Goal: Information Seeking & Learning: Learn about a topic

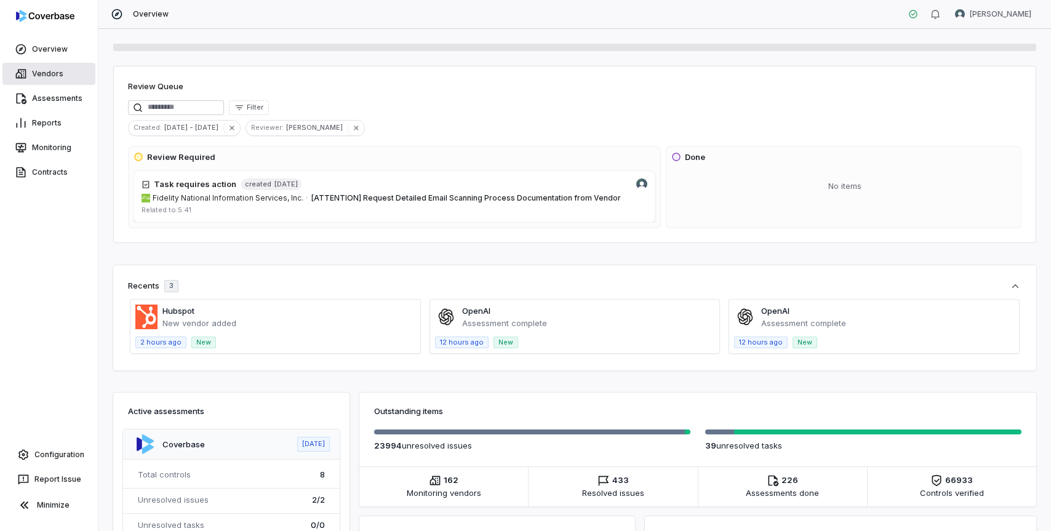
click at [55, 83] on link "Vendors" at bounding box center [48, 74] width 93 height 22
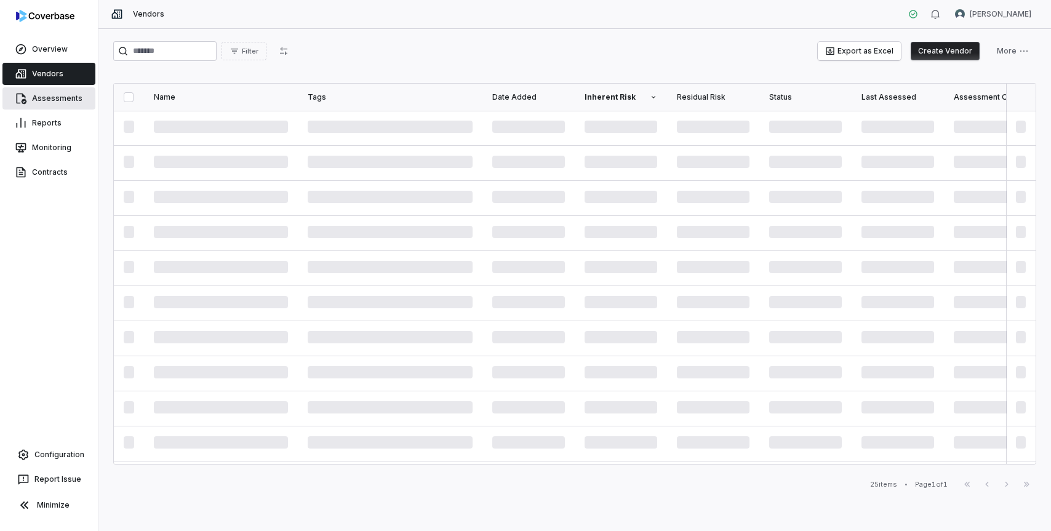
click at [60, 103] on link "Assessments" at bounding box center [48, 98] width 93 height 22
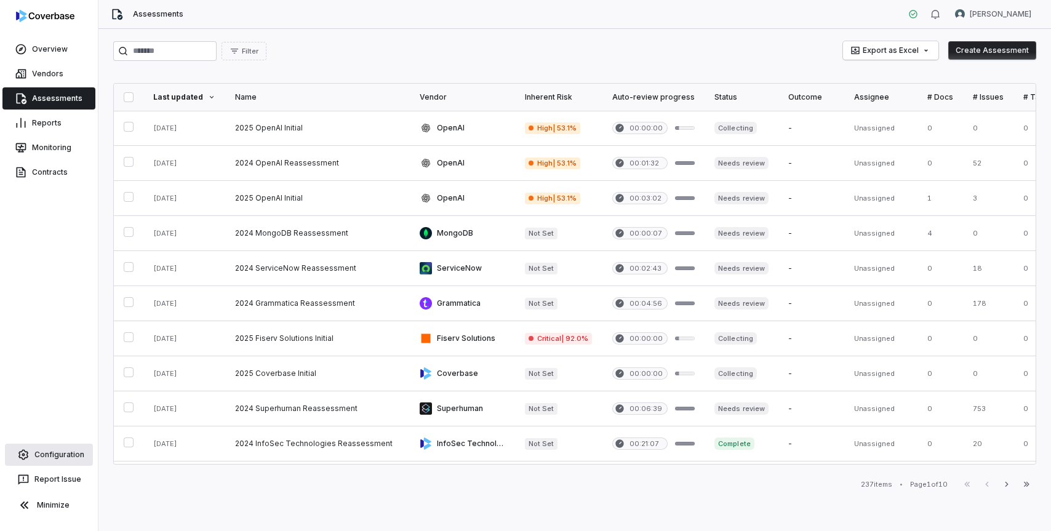
click at [59, 455] on link "Configuration" at bounding box center [49, 455] width 88 height 22
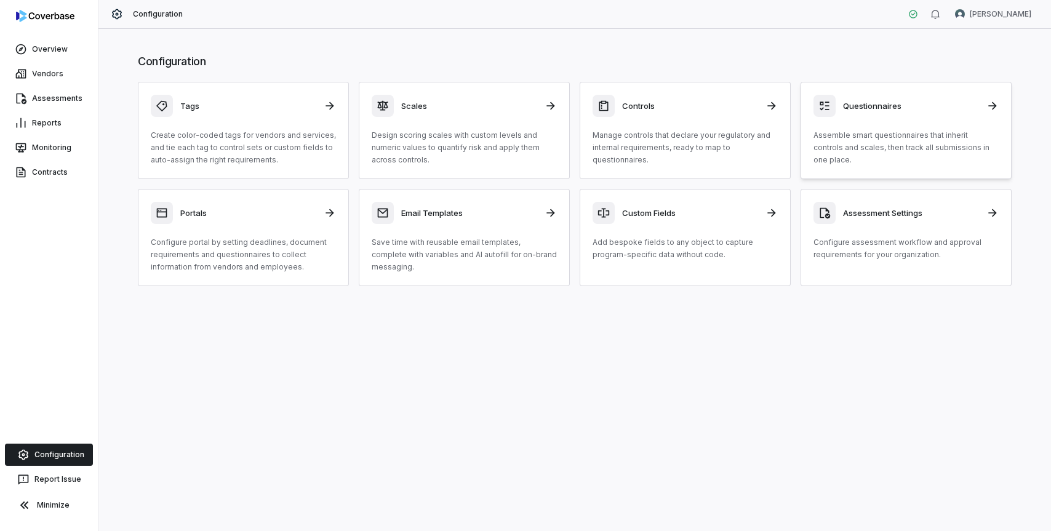
click at [904, 133] on p "Assemble smart questionnaires that inherit controls and scales, then track all …" at bounding box center [905, 147] width 185 height 37
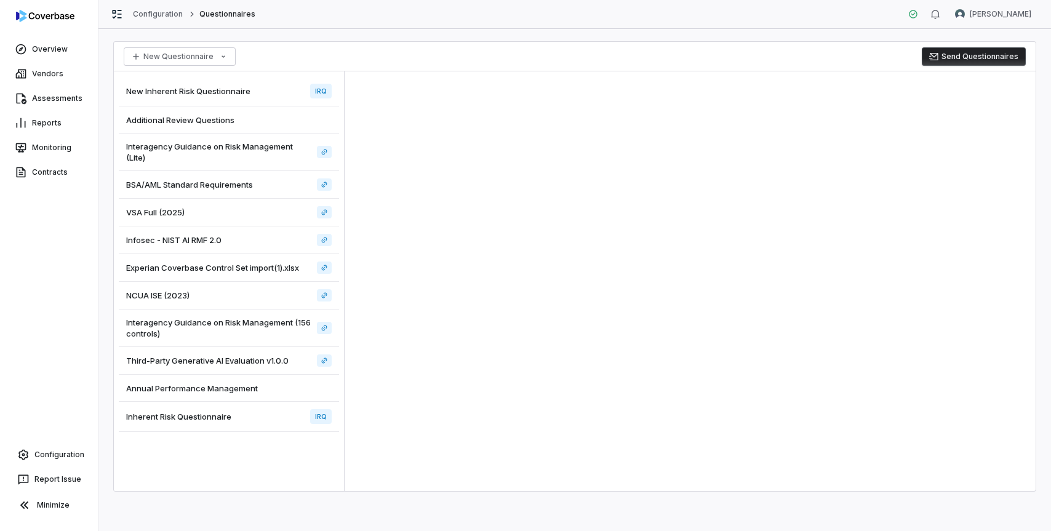
click at [251, 97] on div "New Inherent Risk Questionnaire IRQ" at bounding box center [229, 91] width 220 height 30
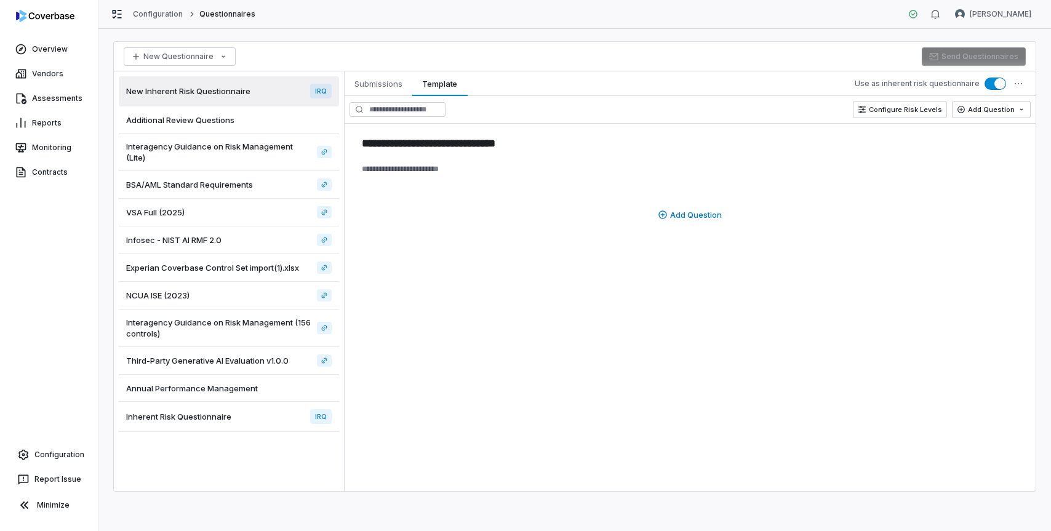
click at [266, 185] on div "BSA/AML Standard Requirements" at bounding box center [229, 185] width 220 height 28
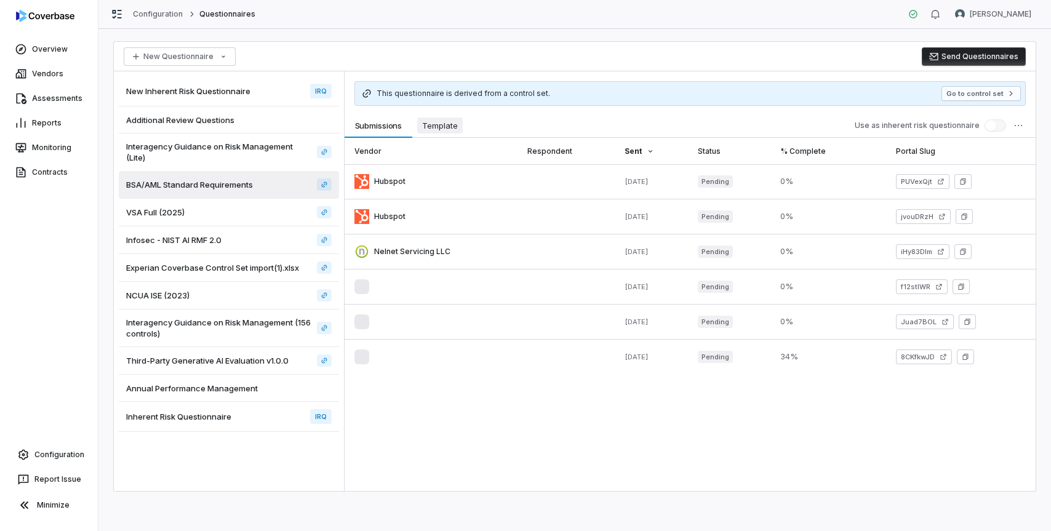
click at [446, 134] on button "Template Template" at bounding box center [439, 125] width 55 height 25
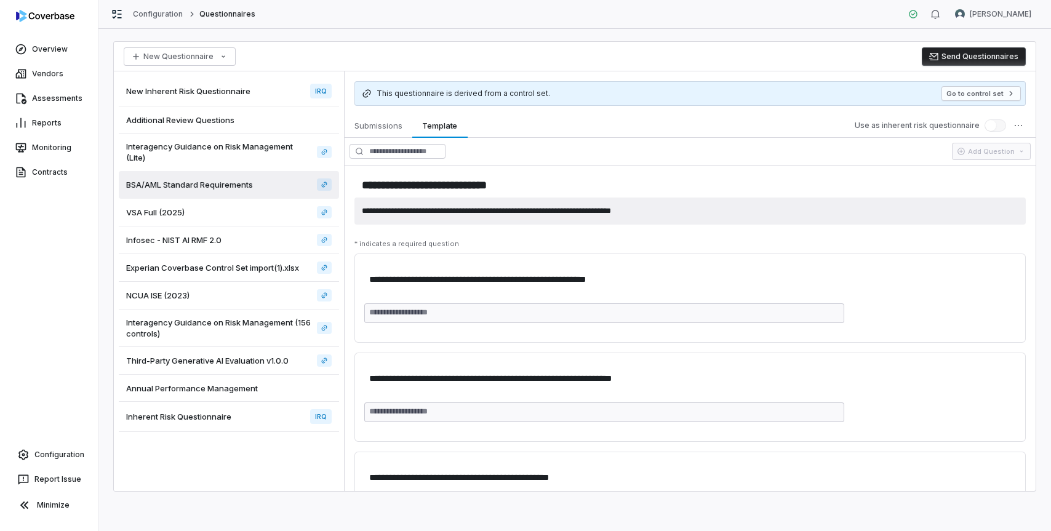
click at [403, 211] on textarea "**********" at bounding box center [689, 210] width 671 height 27
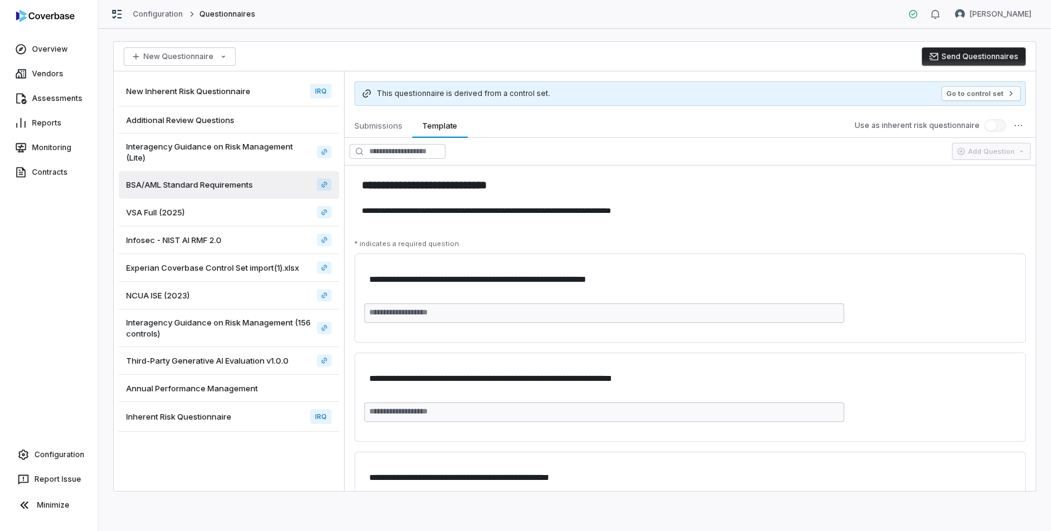
click at [260, 386] on div "Annual Performance Management" at bounding box center [229, 388] width 220 height 27
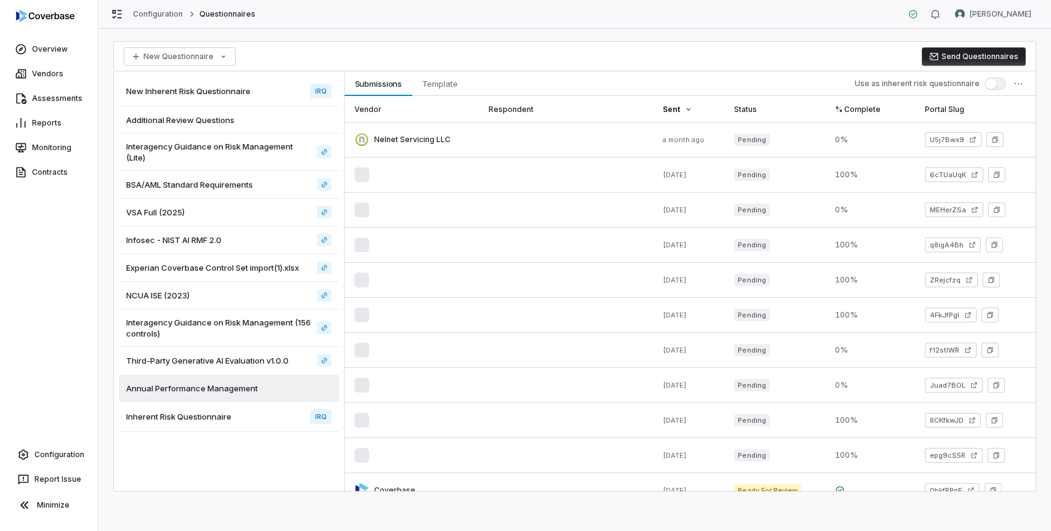
click at [260, 367] on div "Third-Party Generative AI Evaluation v1.0.0" at bounding box center [229, 361] width 220 height 28
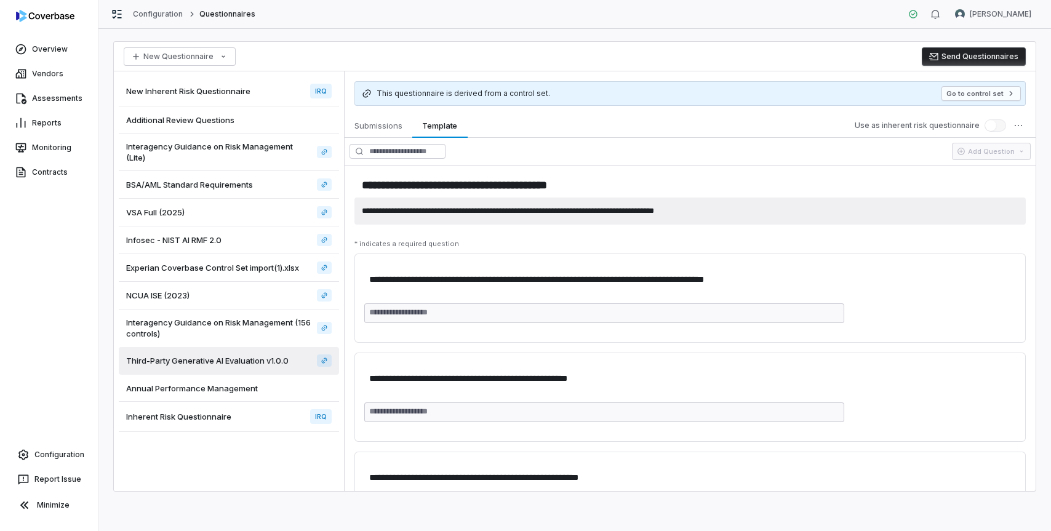
click at [447, 210] on textarea "**********" at bounding box center [689, 210] width 671 height 27
type textarea "*"
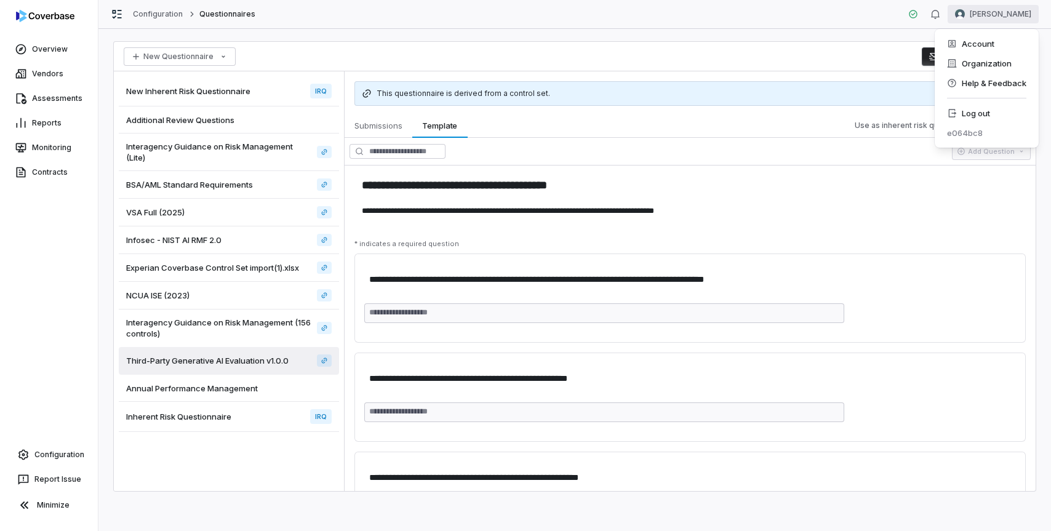
click at [1004, 14] on html "**********" at bounding box center [525, 265] width 1051 height 531
click at [960, 110] on div "Log out" at bounding box center [987, 113] width 94 height 20
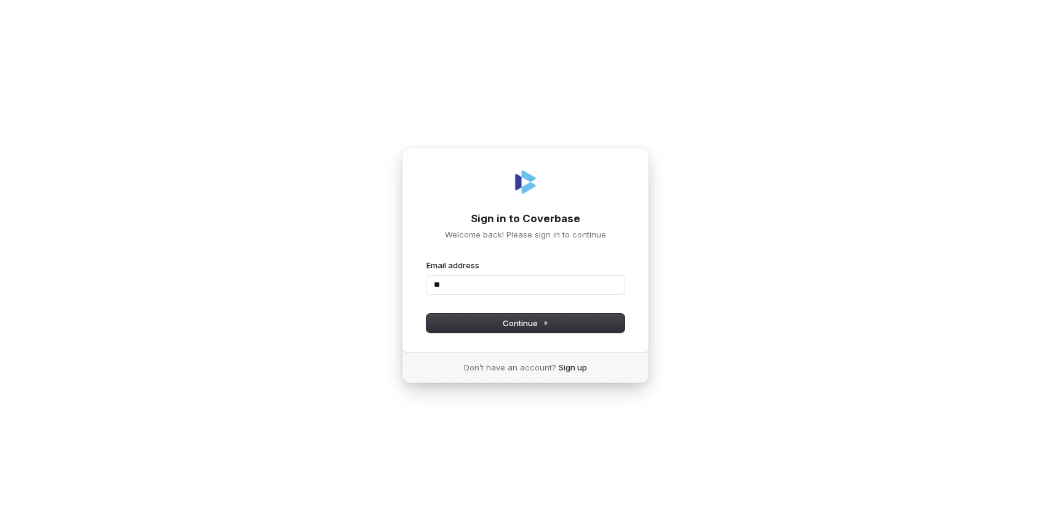
type input "*"
click at [0, 530] on com-1password-button at bounding box center [0, 531] width 0 height 0
type input "**********"
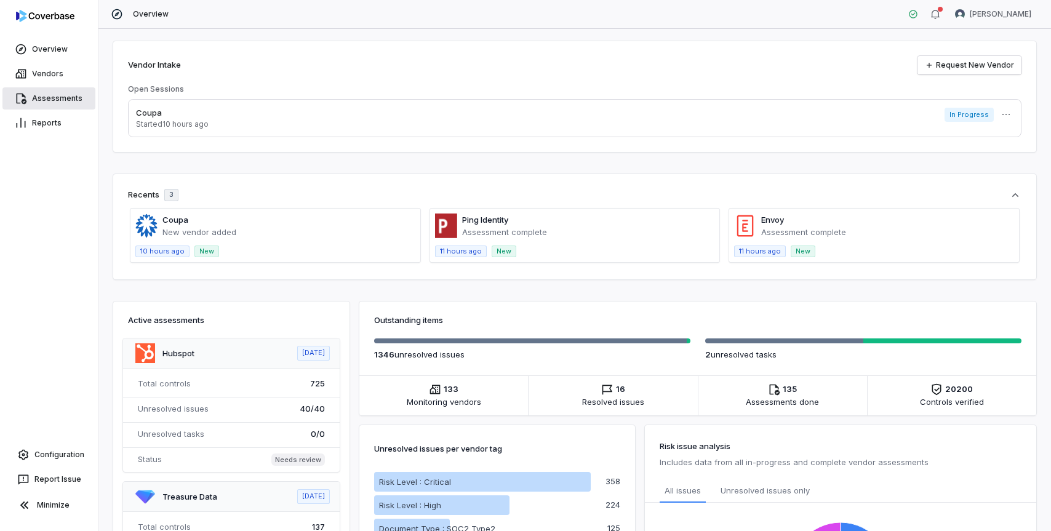
click at [46, 101] on link "Assessments" at bounding box center [48, 98] width 93 height 22
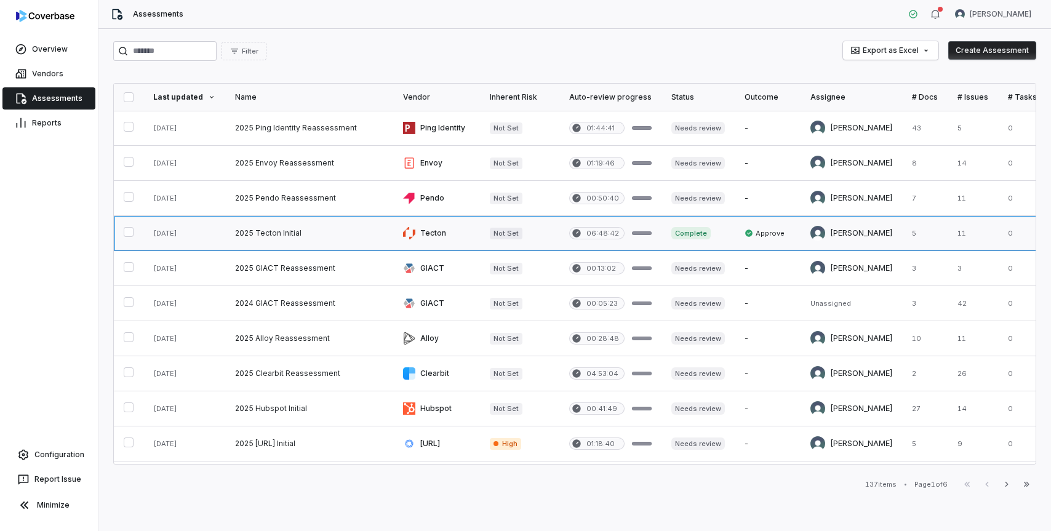
click at [275, 231] on link at bounding box center [309, 233] width 168 height 34
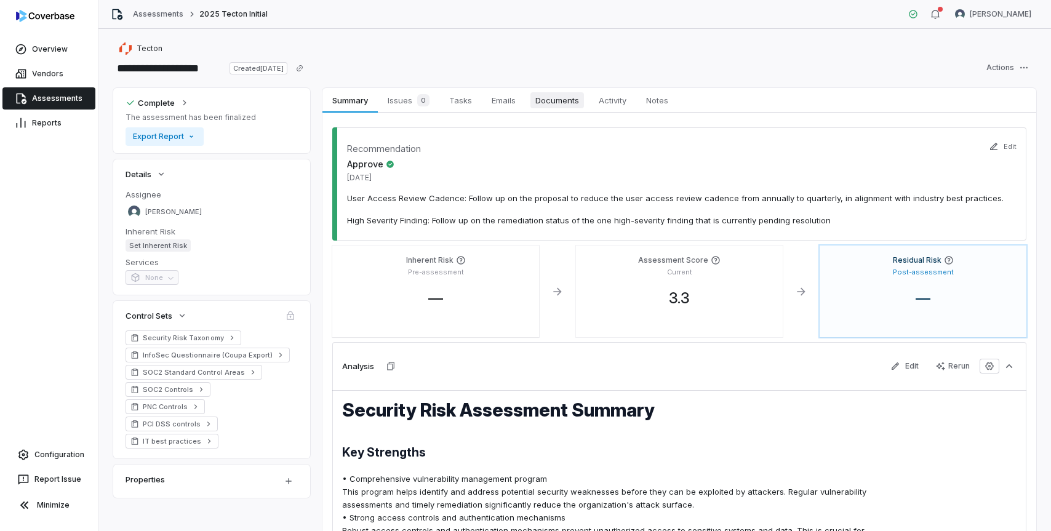
click at [560, 104] on span "Documents" at bounding box center [557, 100] width 54 height 16
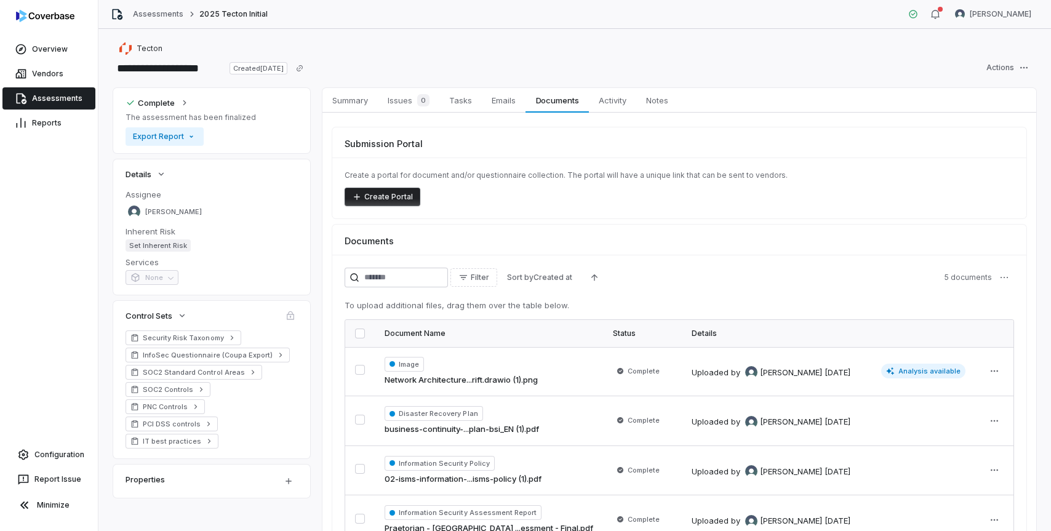
scroll to position [130, 0]
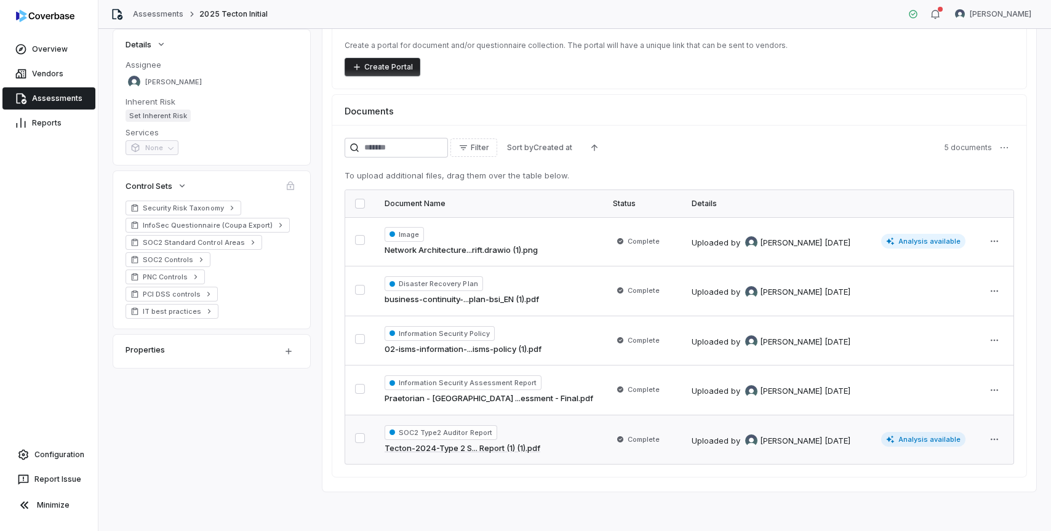
click at [554, 444] on div "SOC2 Type2 Auditor Report Tecton-2024-Type 2 S... Report (1) (1).pdf" at bounding box center [489, 440] width 209 height 30
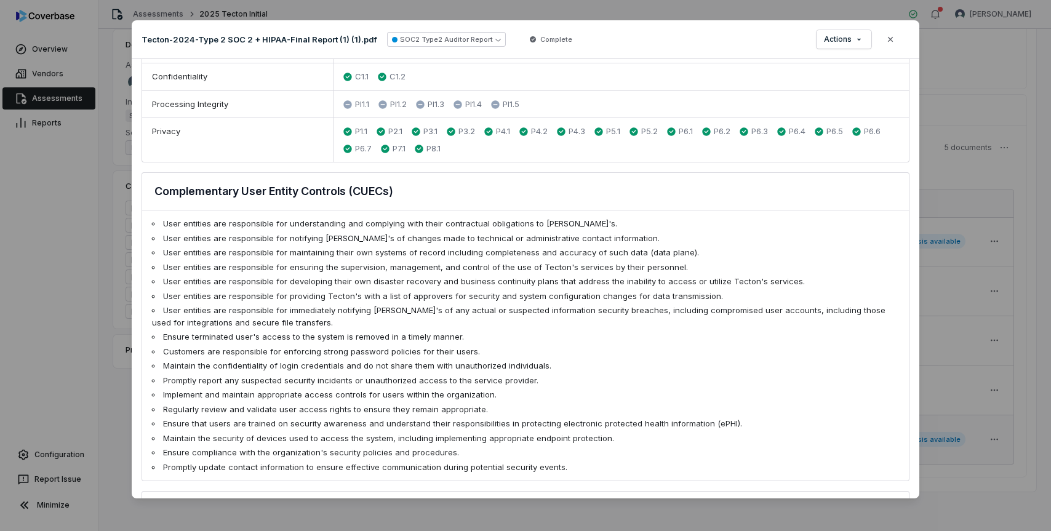
scroll to position [762, 0]
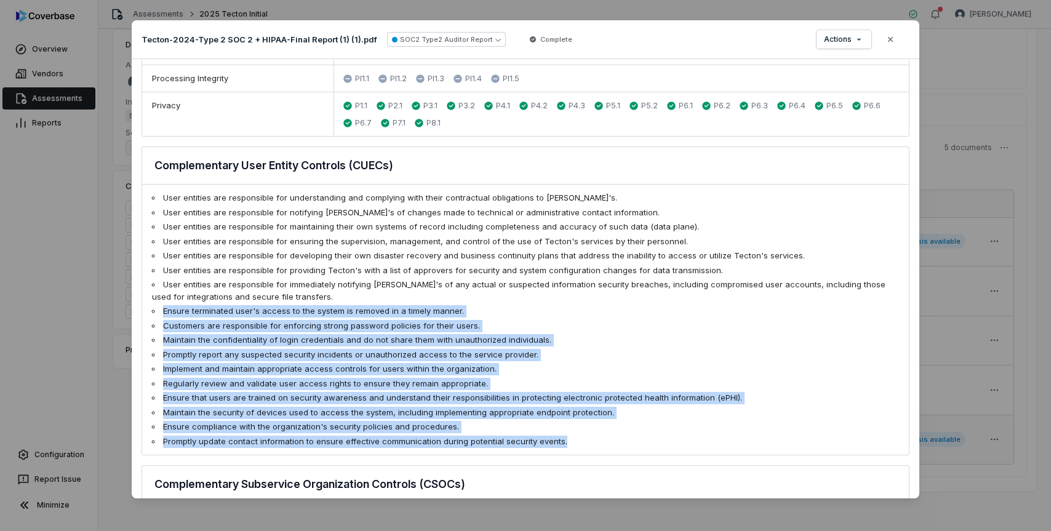
drag, startPoint x: 596, startPoint y: 433, endPoint x: 161, endPoint y: 295, distance: 456.7
click at [161, 295] on ul "User entities are responsible for understanding and complying with their contra…" at bounding box center [525, 320] width 767 height 270
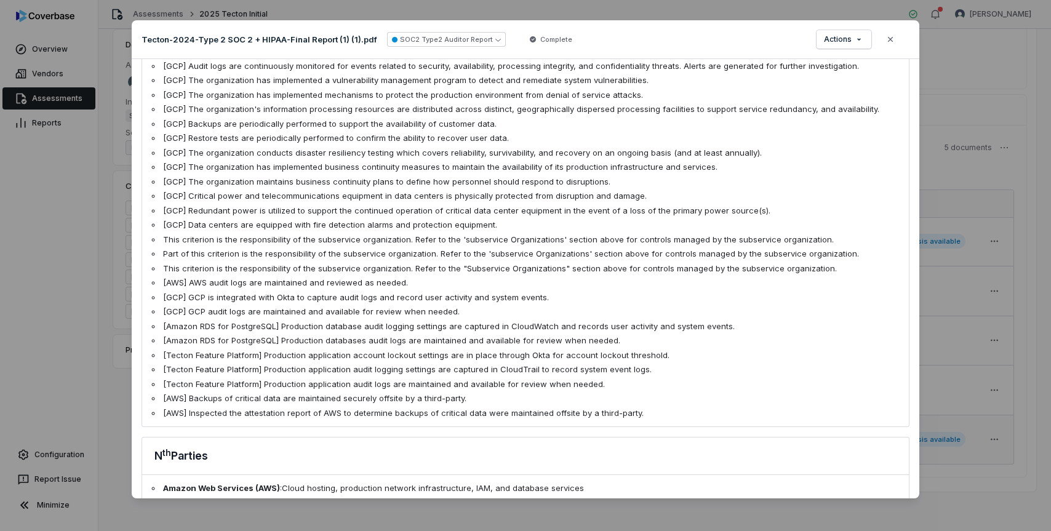
scroll to position [1825, 0]
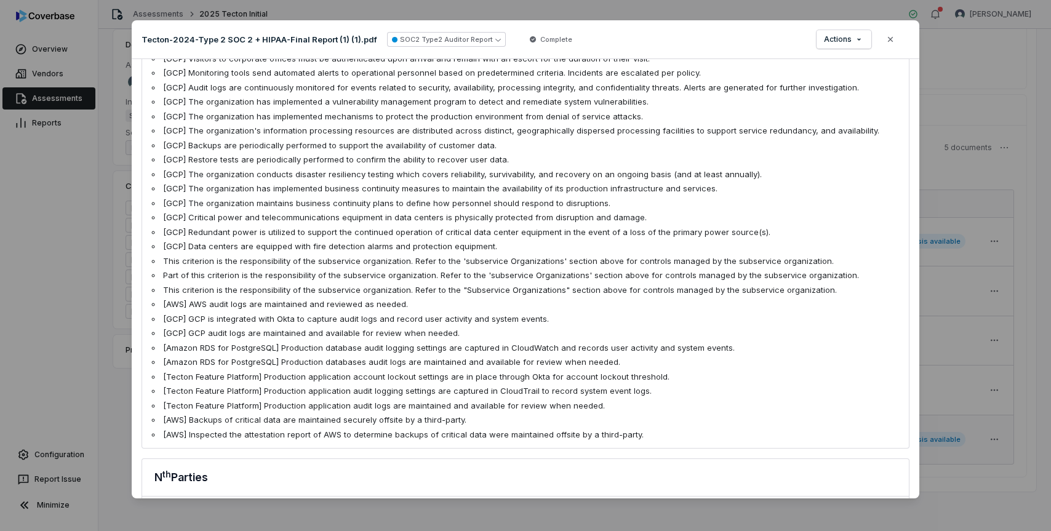
click at [385, 313] on li "[GCP] GCP is integrated with Okta to capture audit logs and record user activit…" at bounding box center [525, 319] width 747 height 12
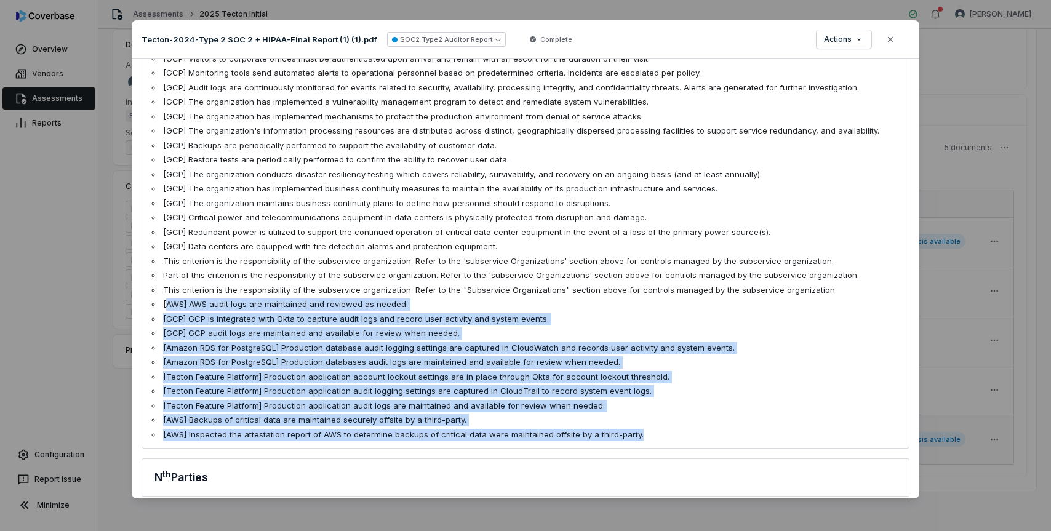
drag, startPoint x: 636, startPoint y: 415, endPoint x: 167, endPoint y: 285, distance: 486.5
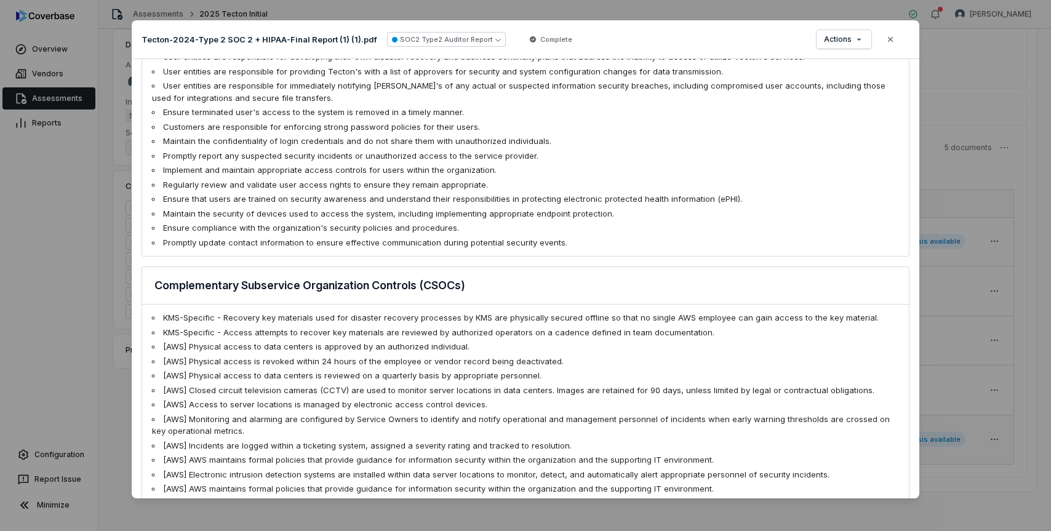
scroll to position [942, 0]
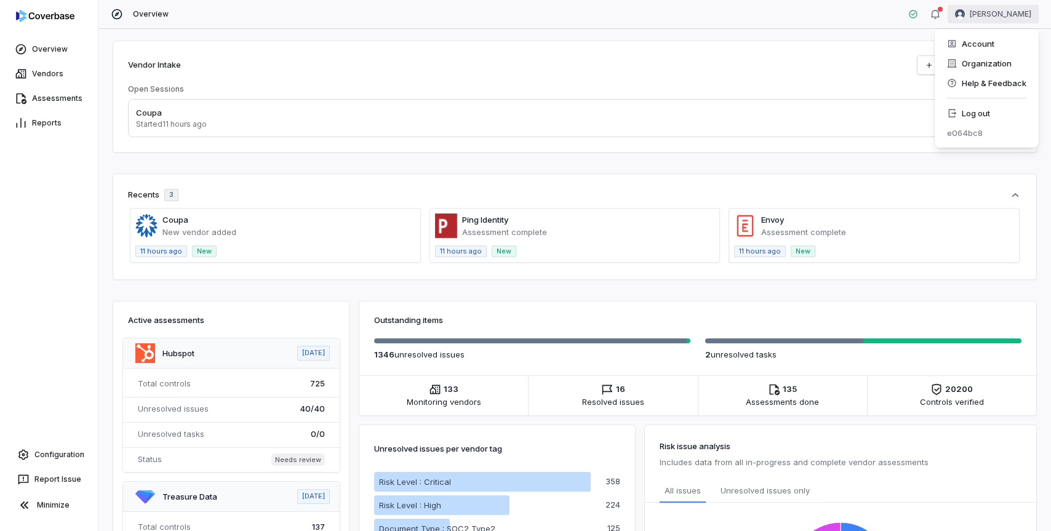
click at [1010, 16] on html "Overview Vendors Assessments Reports Configuration Report Issue Minimize Overvi…" at bounding box center [525, 265] width 1051 height 531
click at [989, 116] on div "Log out" at bounding box center [987, 113] width 94 height 20
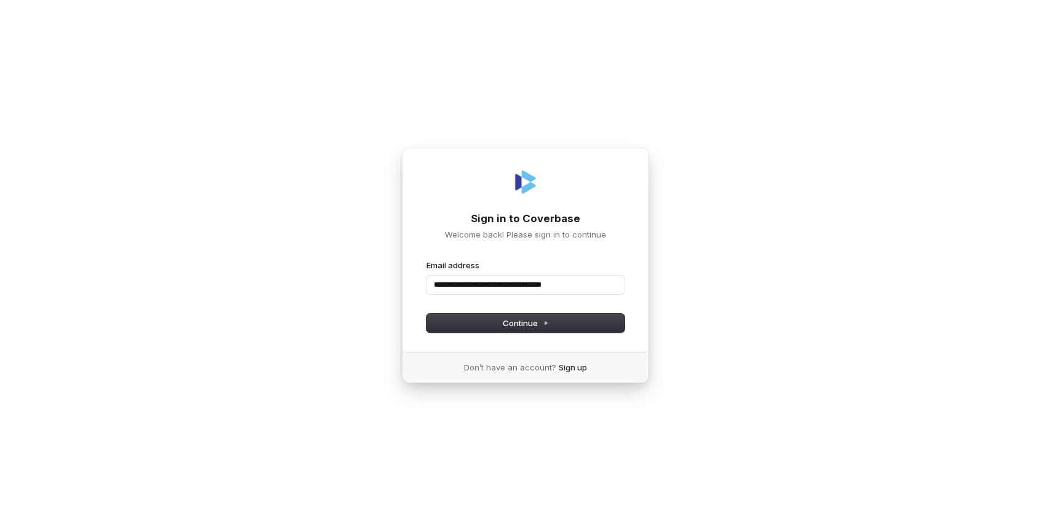
type input "**********"
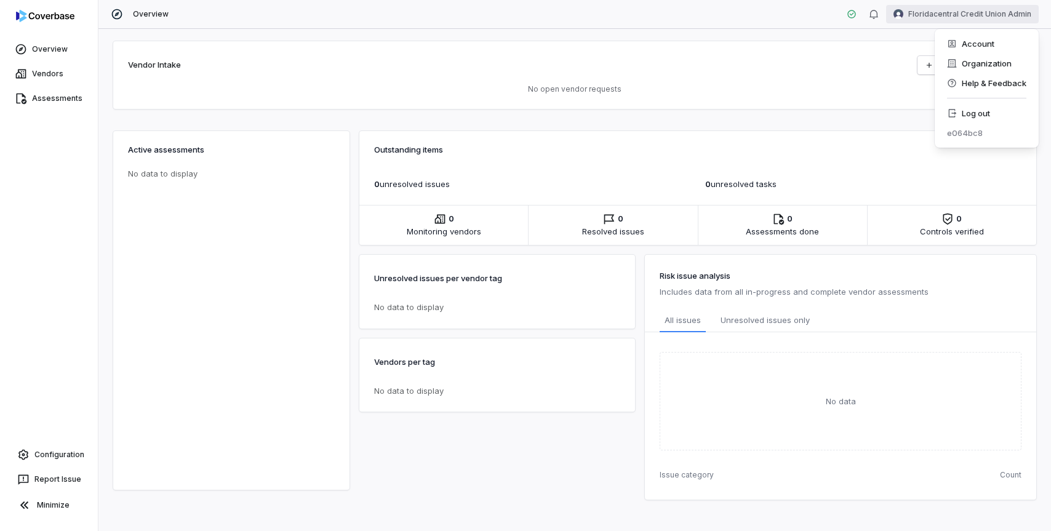
click at [930, 17] on html "Overview Vendors Assessments Configuration Report Issue Minimize Overview Flori…" at bounding box center [525, 265] width 1051 height 531
click at [960, 59] on div "Organization" at bounding box center [987, 64] width 94 height 20
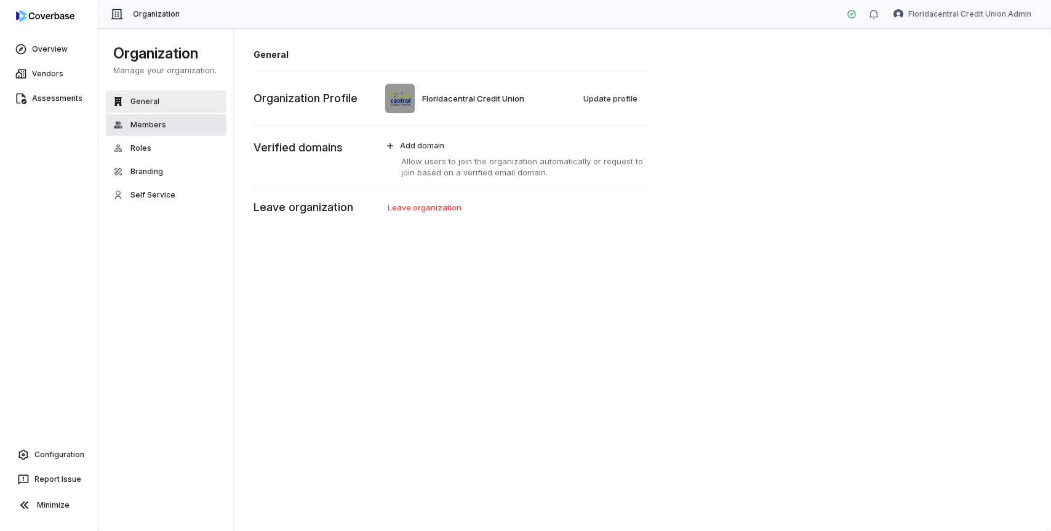
click at [172, 133] on button "Members" at bounding box center [166, 125] width 121 height 22
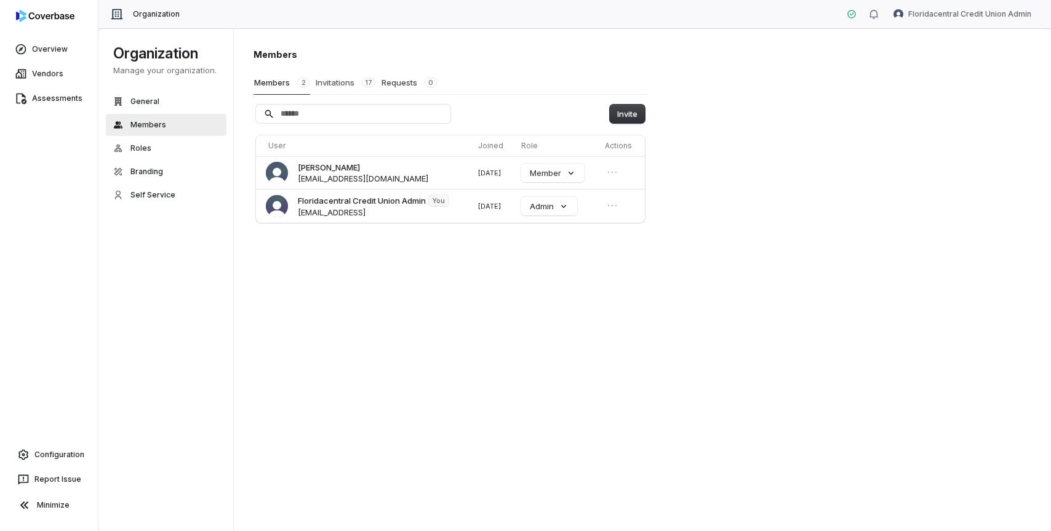
click at [337, 79] on button "Invitations 17" at bounding box center [345, 82] width 61 height 23
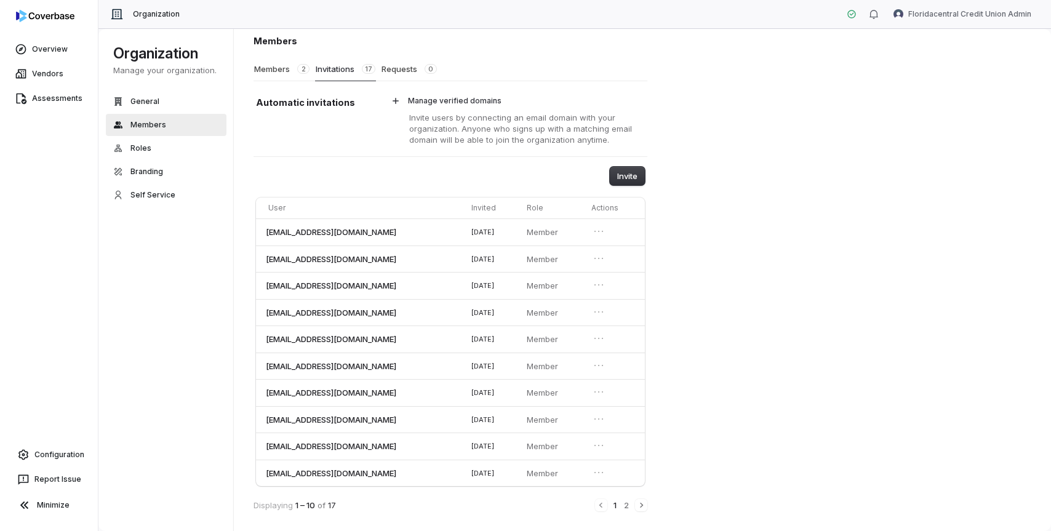
scroll to position [14, 0]
